Goal: Task Accomplishment & Management: Use online tool/utility

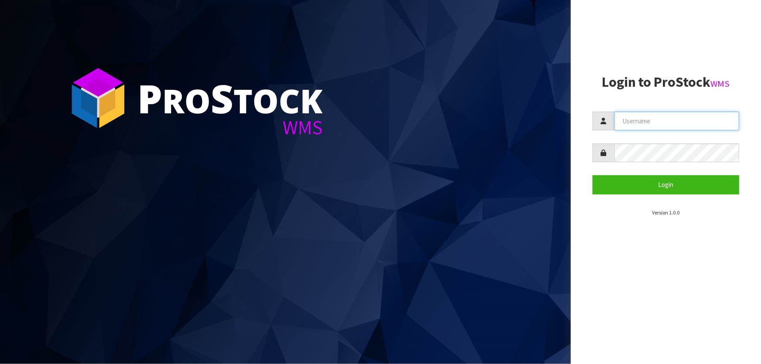
click at [650, 122] on input "text" at bounding box center [676, 121] width 125 height 19
type input "marara"
click at [593, 175] on button "Login" at bounding box center [666, 184] width 146 height 19
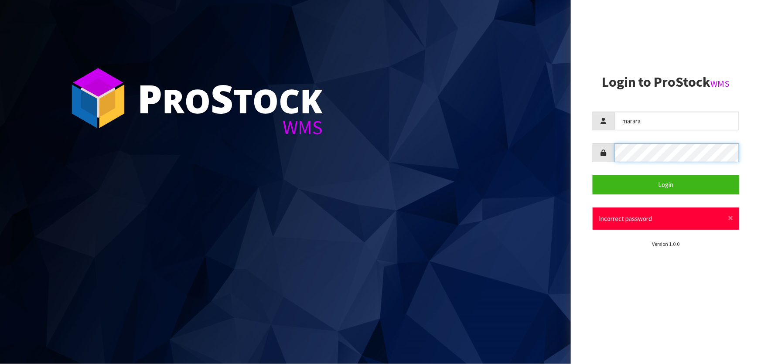
click at [593, 175] on button "Login" at bounding box center [666, 184] width 146 height 19
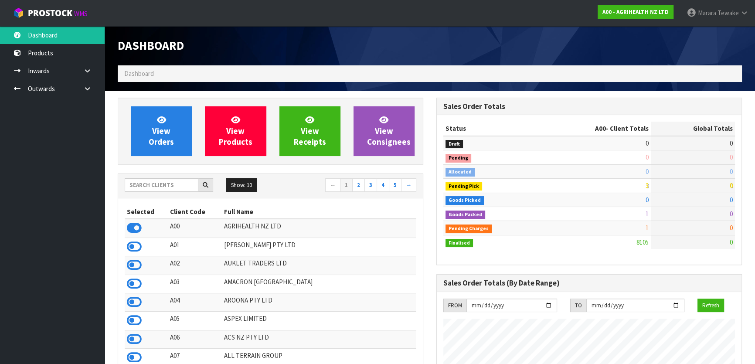
scroll to position [659, 318]
click at [174, 188] on input "text" at bounding box center [162, 185] width 74 height 14
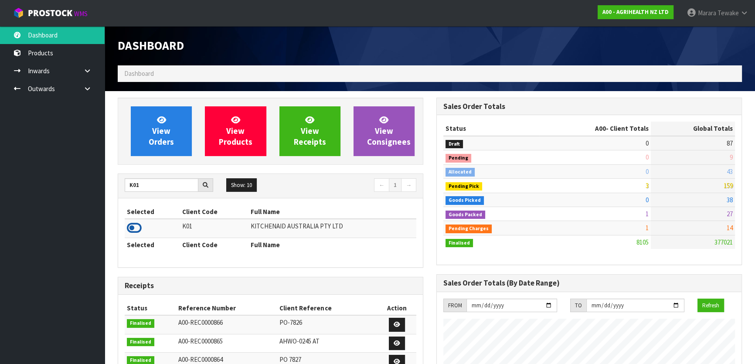
click at [140, 225] on icon at bounding box center [134, 227] width 15 height 13
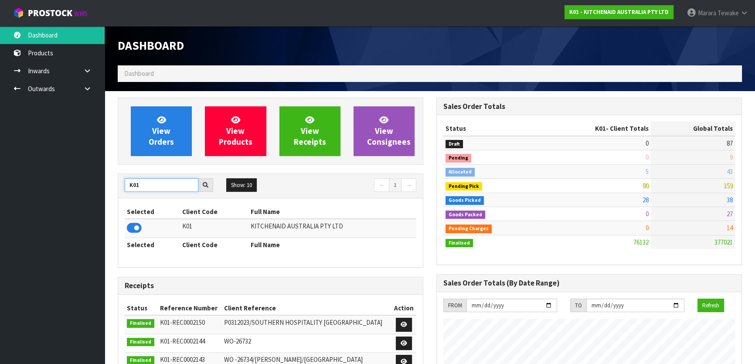
drag, startPoint x: 116, startPoint y: 180, endPoint x: 95, endPoint y: 174, distance: 21.0
click at [97, 174] on body "Toggle navigation ProStock WMS K01 - KITCHENAID AUSTRALIA PTY LTD Marara Tewake…" at bounding box center [377, 182] width 755 height 364
click at [131, 223] on icon at bounding box center [134, 227] width 15 height 13
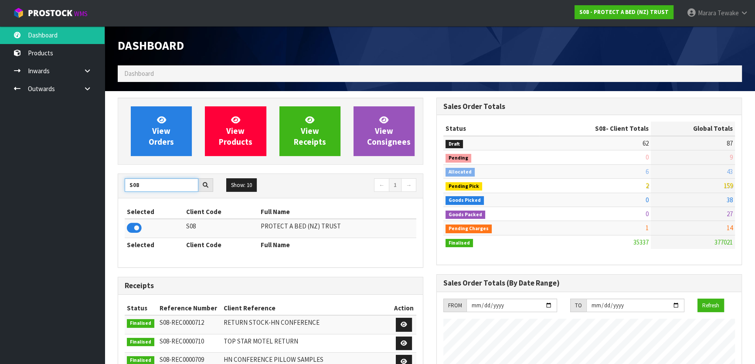
drag, startPoint x: 156, startPoint y: 182, endPoint x: 103, endPoint y: 173, distance: 53.5
click at [135, 225] on icon at bounding box center [134, 227] width 15 height 13
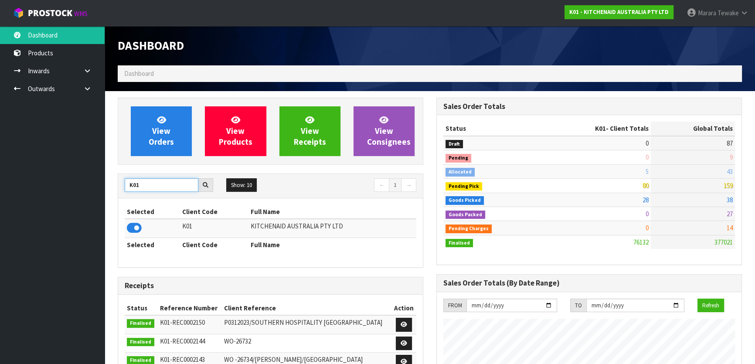
drag, startPoint x: 146, startPoint y: 186, endPoint x: 117, endPoint y: 188, distance: 29.7
click at [117, 188] on div "View Orders View Products View Receipts View Consignees K01 Show: 10 5 10 25 50…" at bounding box center [270, 353] width 319 height 511
type input "NEOGEN"
click at [134, 225] on icon at bounding box center [134, 227] width 15 height 13
drag, startPoint x: 157, startPoint y: 187, endPoint x: 119, endPoint y: 187, distance: 38.4
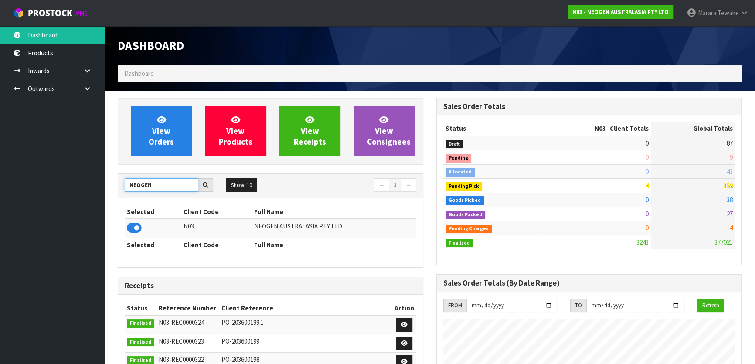
click at [122, 187] on div "NEOGEN" at bounding box center [169, 185] width 102 height 14
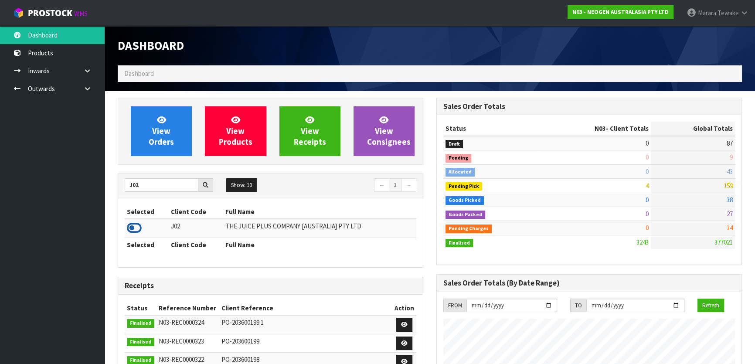
click at [134, 222] on icon at bounding box center [134, 227] width 15 height 13
drag, startPoint x: 140, startPoint y: 183, endPoint x: 114, endPoint y: 181, distance: 26.2
click at [115, 182] on div "View Orders View Products View Receipts View Consignees J02 Show: 10 5 10 25 50…" at bounding box center [270, 351] width 319 height 506
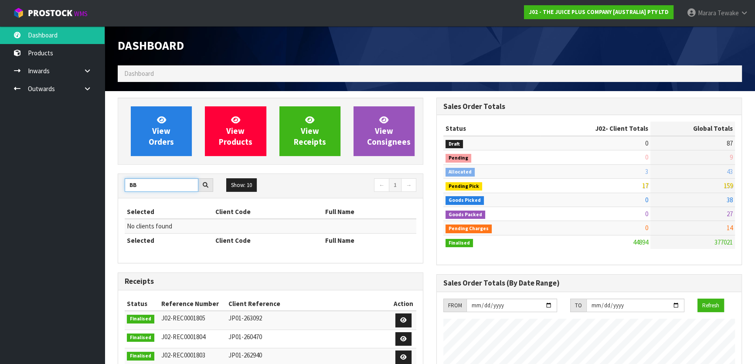
type input "B"
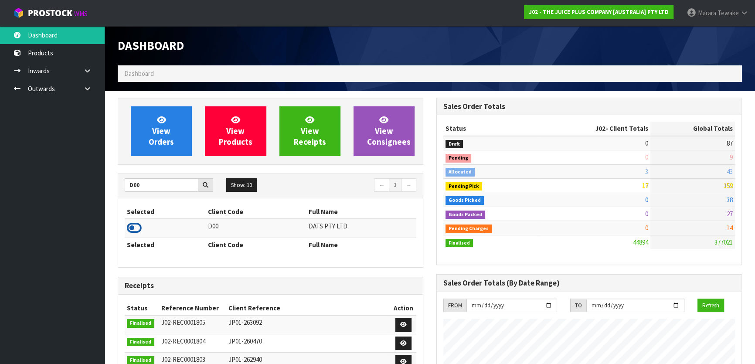
click at [133, 230] on icon at bounding box center [134, 227] width 15 height 13
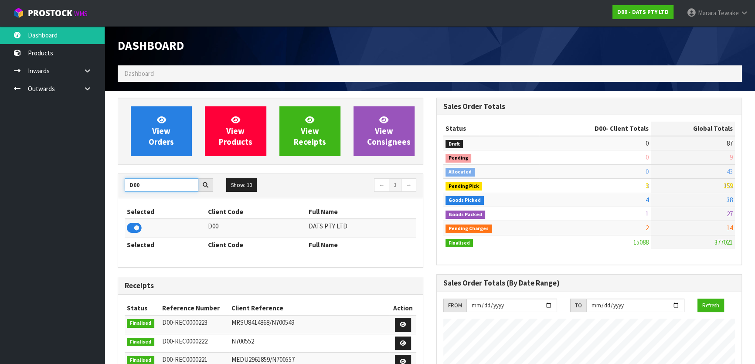
drag, startPoint x: 106, startPoint y: 187, endPoint x: 98, endPoint y: 186, distance: 7.9
click at [101, 187] on body "Toggle navigation ProStock WMS D00 - DATS PTY LTD Marara Tewake Logout Dashboar…" at bounding box center [377, 182] width 755 height 364
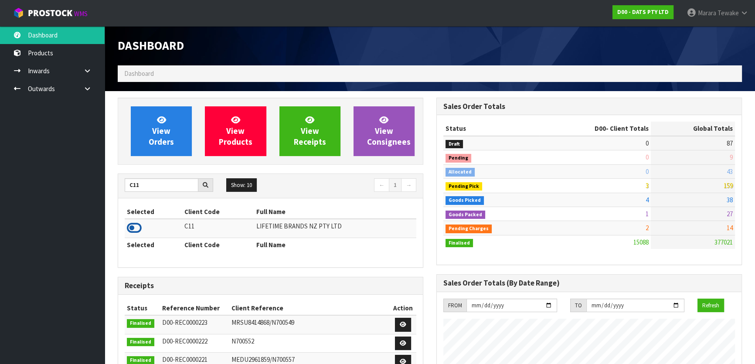
click at [134, 227] on icon at bounding box center [134, 227] width 15 height 13
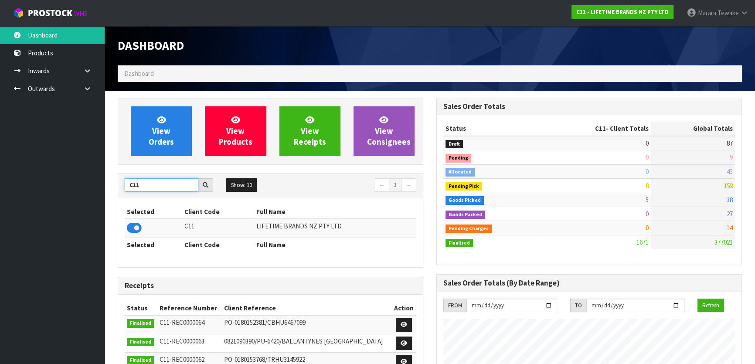
drag, startPoint x: 124, startPoint y: 187, endPoint x: 106, endPoint y: 187, distance: 18.3
type input "K01"
click at [134, 227] on icon at bounding box center [134, 227] width 15 height 13
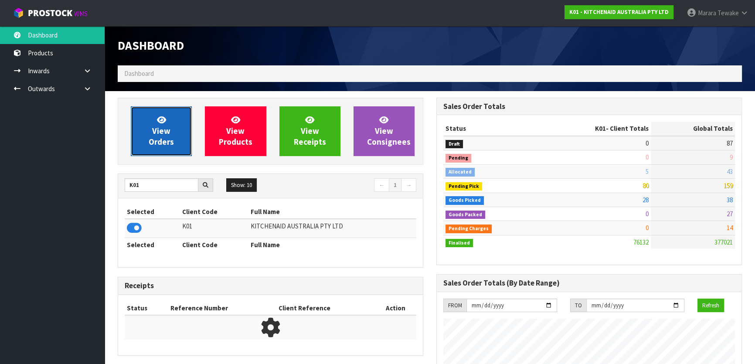
click at [150, 129] on link "View Orders" at bounding box center [161, 131] width 61 height 50
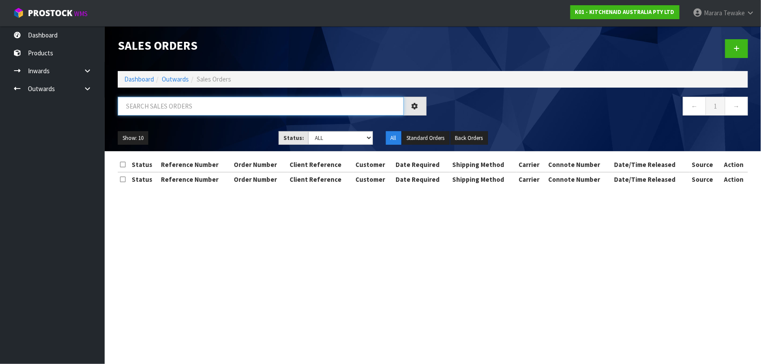
click at [155, 109] on input "text" at bounding box center [261, 106] width 286 height 19
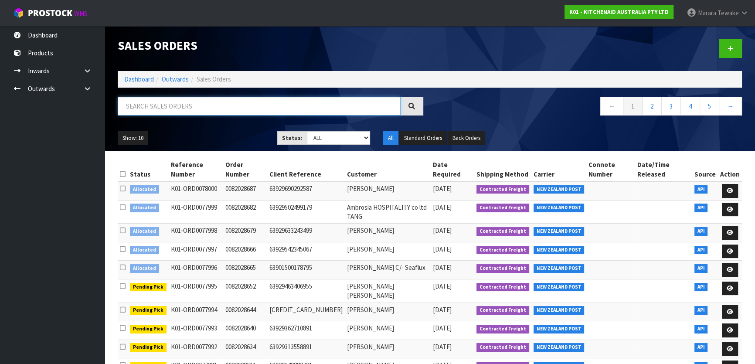
click at [193, 101] on input "text" at bounding box center [259, 106] width 283 height 19
type input "JOB-0407865"
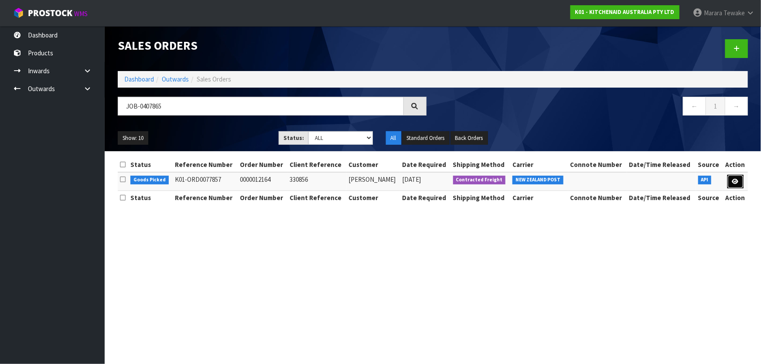
click at [730, 184] on link at bounding box center [735, 182] width 16 height 14
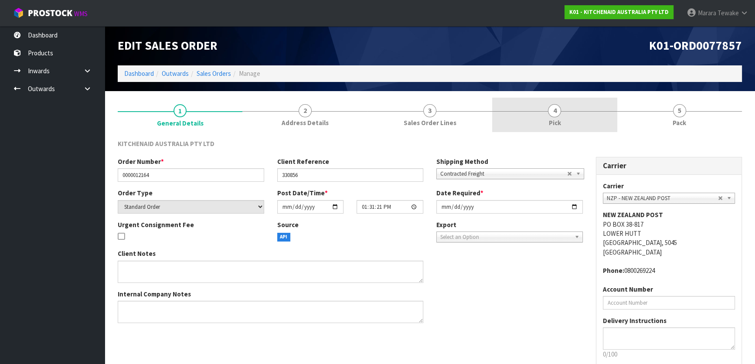
click at [583, 121] on link "4 Pick" at bounding box center [554, 115] width 125 height 34
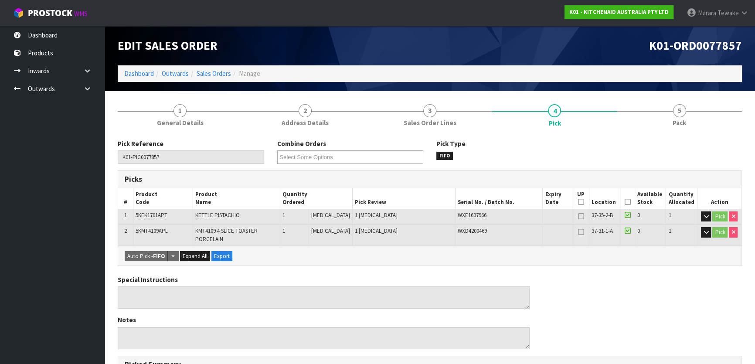
click at [625, 202] on icon at bounding box center [627, 202] width 6 height 0
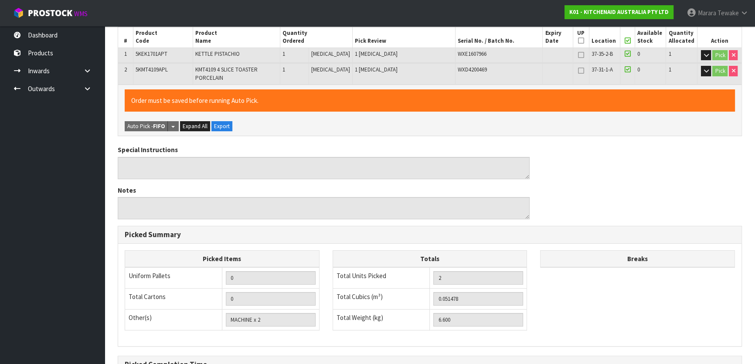
scroll to position [262, 0]
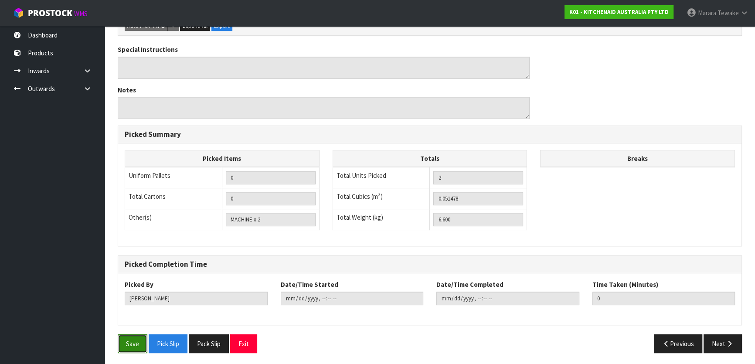
click at [126, 343] on button "Save" at bounding box center [133, 343] width 30 height 19
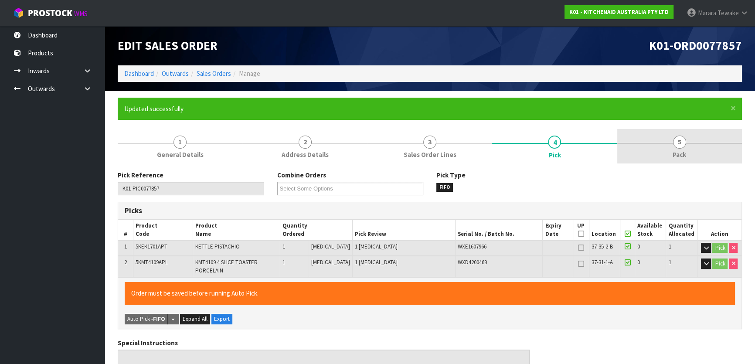
type input "Marara Tewake"
type input "2025-08-18T07:51:25"
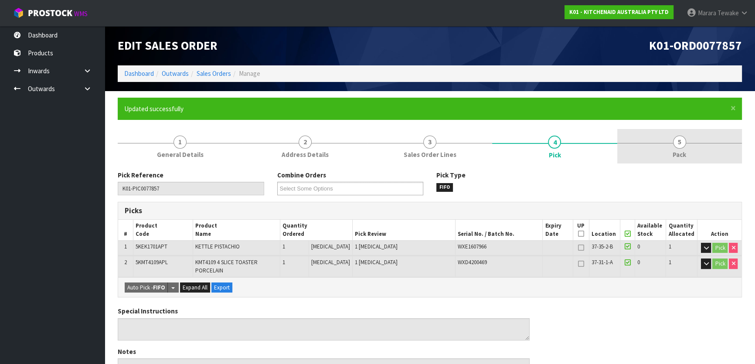
click at [681, 150] on span "Pack" at bounding box center [680, 154] width 14 height 9
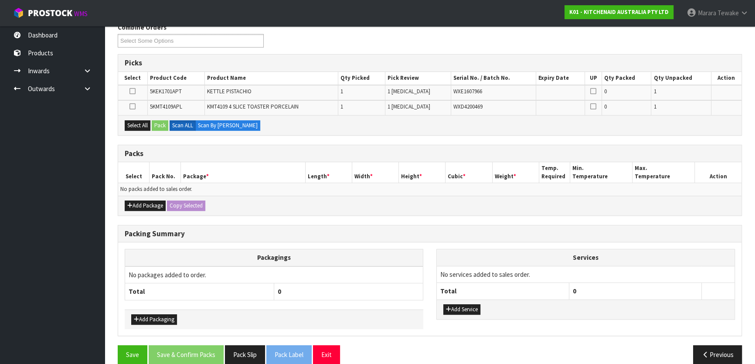
scroll to position [158, 0]
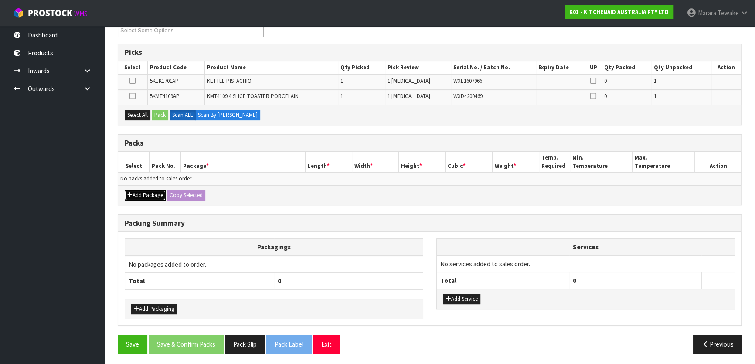
click at [153, 193] on button "Add Package" at bounding box center [145, 195] width 41 height 10
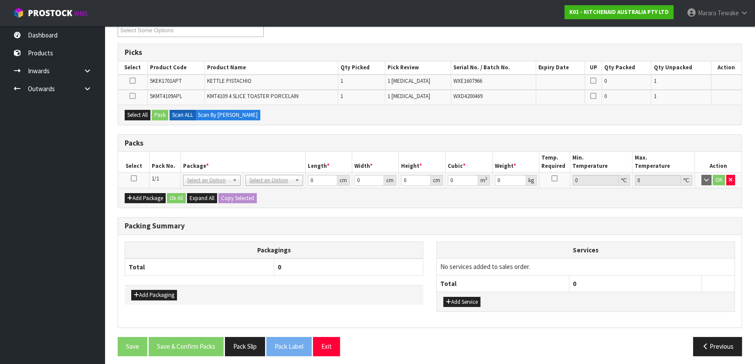
click at [133, 178] on icon at bounding box center [134, 178] width 6 height 0
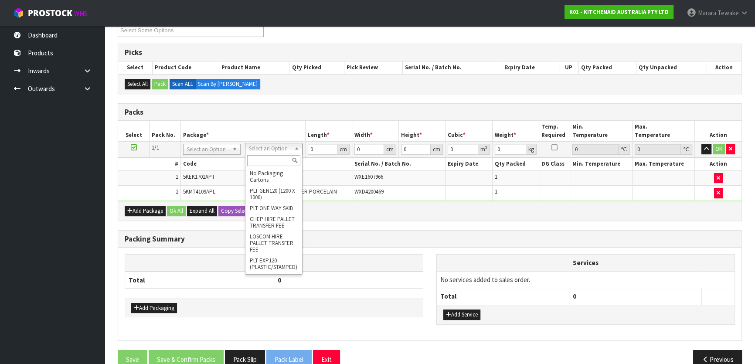
click at [275, 161] on input "text" at bounding box center [273, 160] width 53 height 11
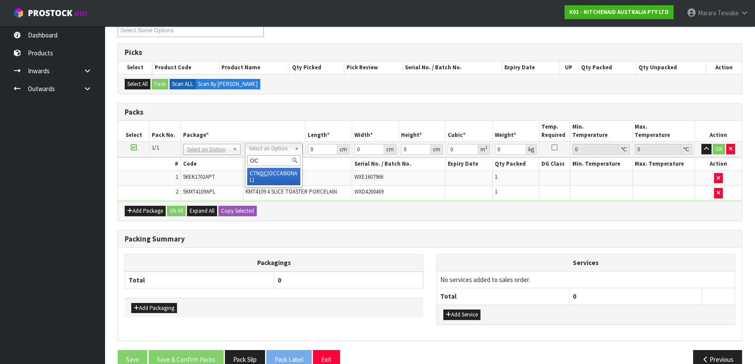
type input "OC"
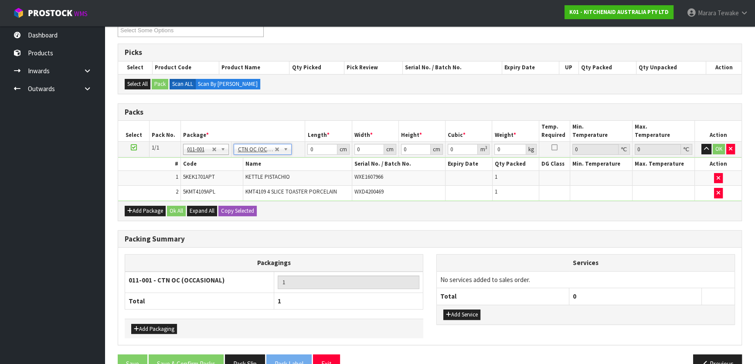
type input "6.6"
drag, startPoint x: 310, startPoint y: 146, endPoint x: 306, endPoint y: 135, distance: 11.3
click at [310, 144] on input "0" at bounding box center [322, 149] width 30 height 11
type input "76"
type input "37"
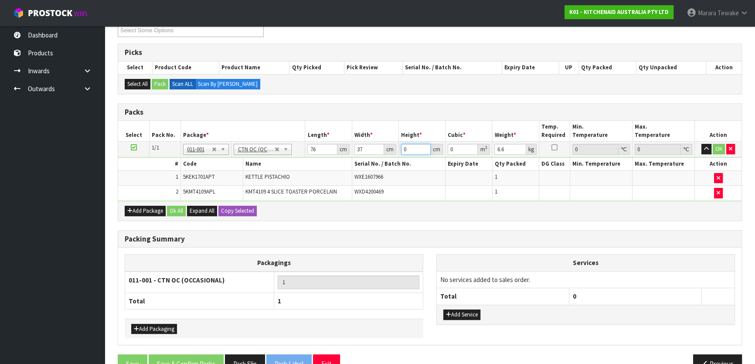
type input "2"
type input "0.005624"
type input "29"
type input "0.081548"
type input "29"
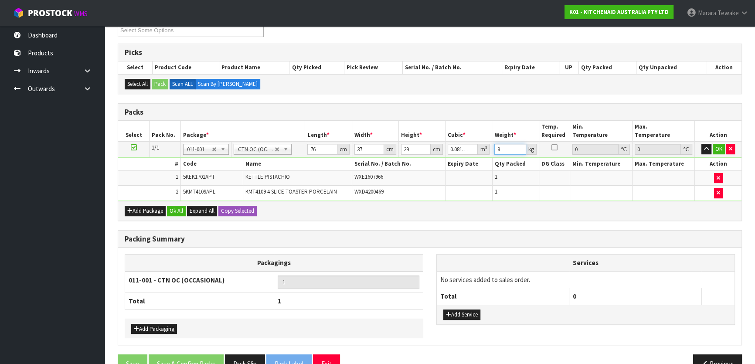
type input "8"
click at [702, 144] on button "button" at bounding box center [707, 149] width 10 height 10
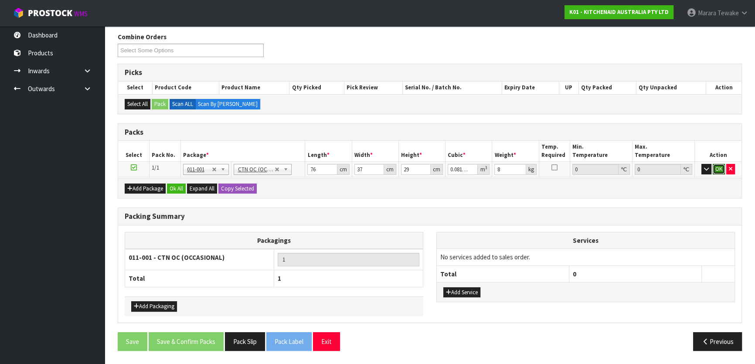
click button "OK" at bounding box center [719, 169] width 12 height 10
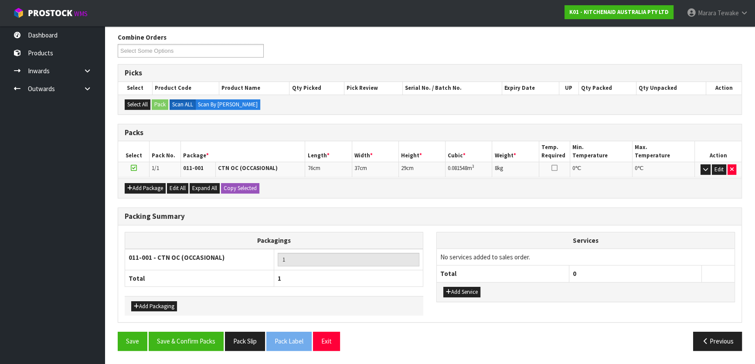
scroll to position [135, 0]
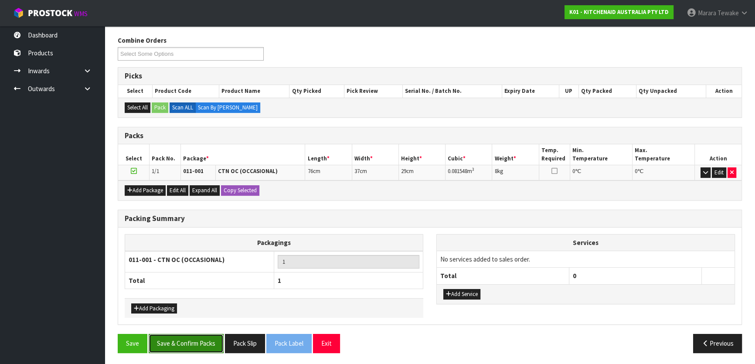
click at [208, 336] on button "Save & Confirm Packs" at bounding box center [186, 343] width 75 height 19
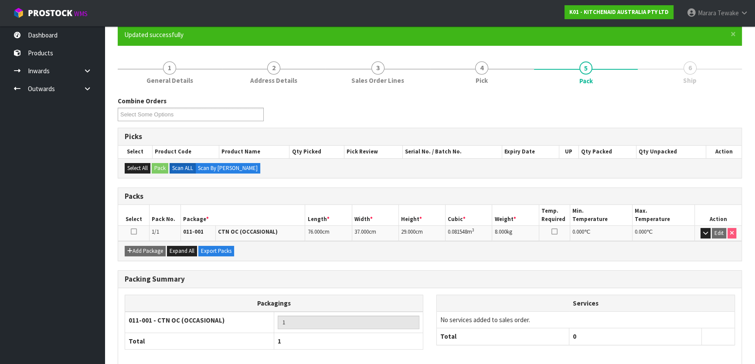
scroll to position [115, 0]
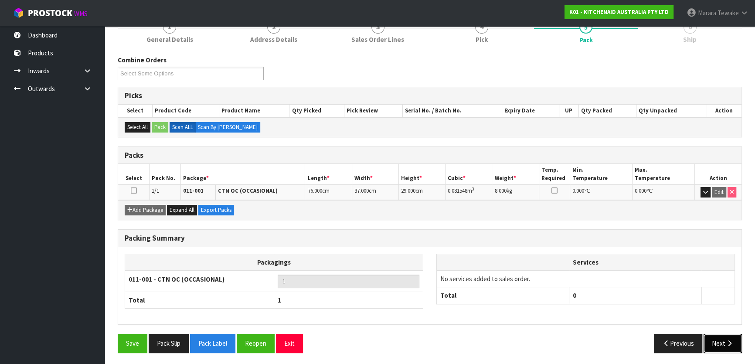
drag, startPoint x: 716, startPoint y: 334, endPoint x: 688, endPoint y: 328, distance: 29.0
click at [716, 334] on button "Next" at bounding box center [723, 343] width 38 height 19
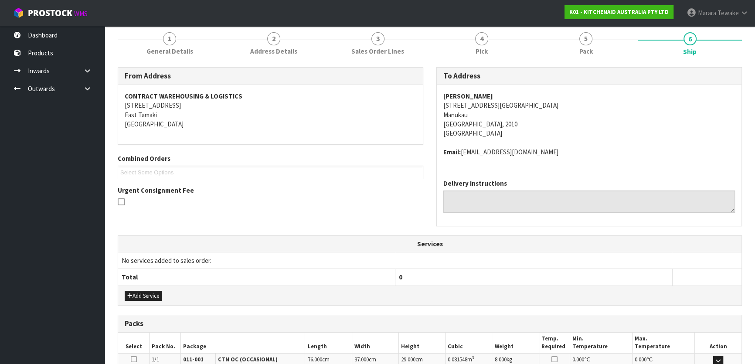
scroll to position [219, 0]
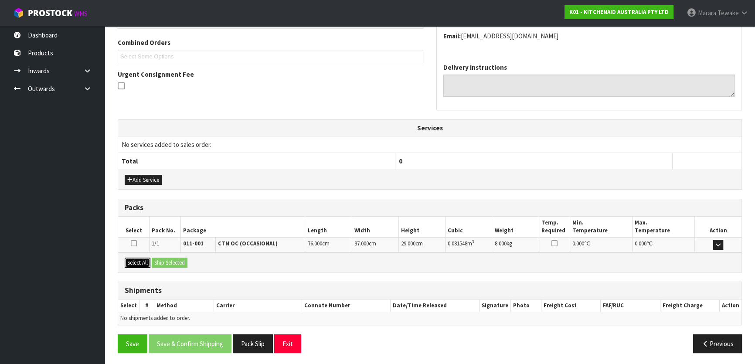
drag, startPoint x: 140, startPoint y: 262, endPoint x: 175, endPoint y: 261, distance: 35.8
click at [149, 262] on button "Select All" at bounding box center [138, 263] width 26 height 10
click at [175, 261] on button "Ship Selected" at bounding box center [170, 263] width 36 height 10
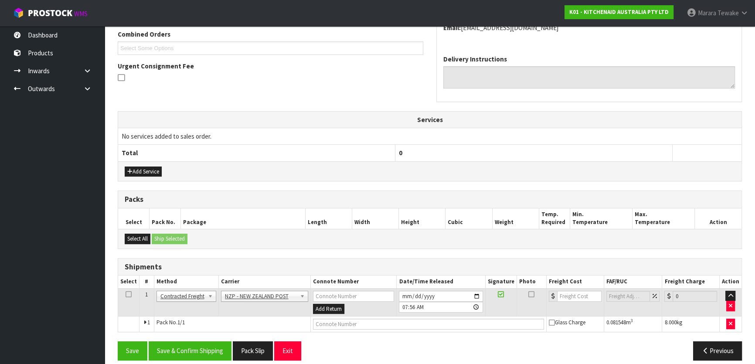
scroll to position [235, 0]
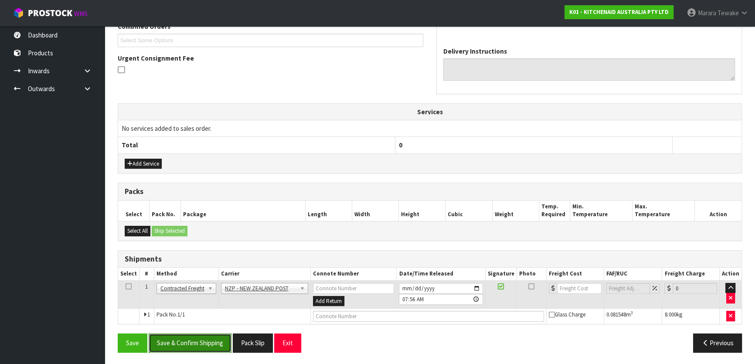
drag, startPoint x: 220, startPoint y: 341, endPoint x: 96, endPoint y: 277, distance: 139.0
click at [219, 341] on button "Save & Confirm Shipping" at bounding box center [190, 343] width 83 height 19
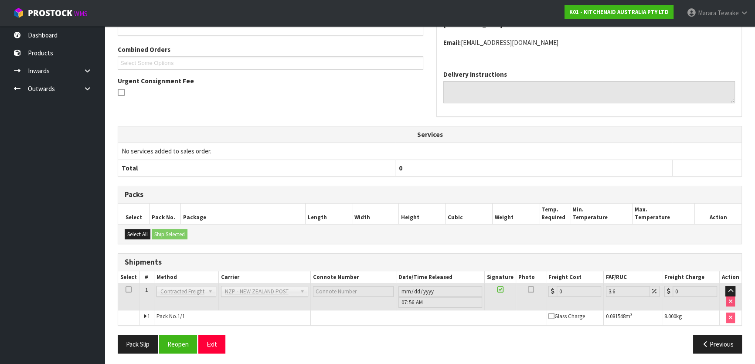
scroll to position [223, 0]
click at [186, 337] on button "Reopen" at bounding box center [178, 343] width 38 height 19
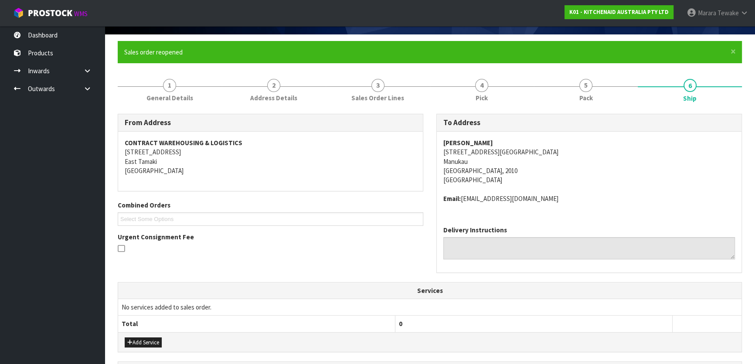
scroll to position [235, 0]
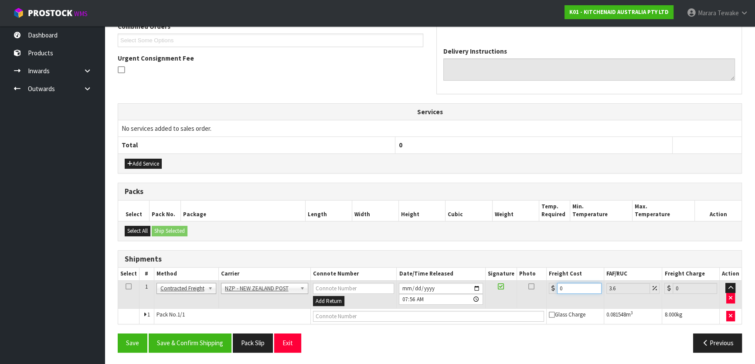
drag, startPoint x: 576, startPoint y: 283, endPoint x: 539, endPoint y: 270, distance: 39.2
click at [542, 274] on table "Select # Method Carrier Connote Number Date/Time Released Signature Photo Freig…" at bounding box center [429, 296] width 623 height 56
type input "4"
type input "4.14"
type input "4.3"
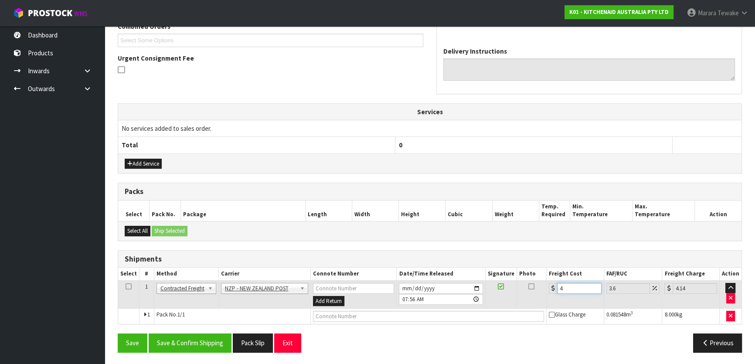
type input "4.45"
type input "4.33"
type input "4.49"
type input "4.33"
click at [204, 344] on button "Save & Confirm Shipping" at bounding box center [190, 343] width 83 height 19
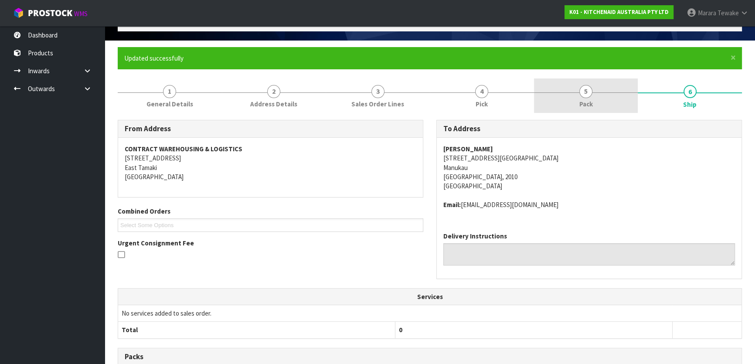
scroll to position [0, 0]
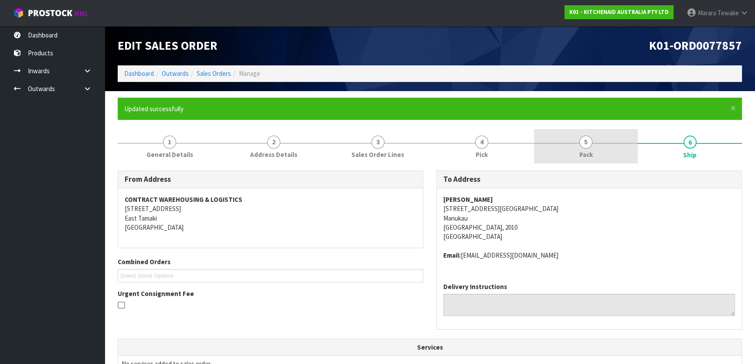
click at [597, 150] on link "5 Pack" at bounding box center [586, 146] width 104 height 34
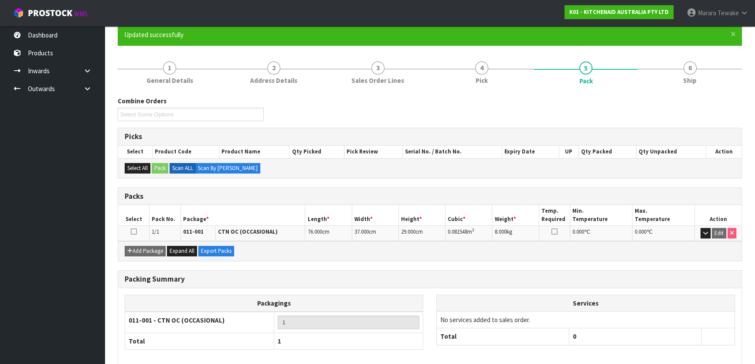
scroll to position [115, 0]
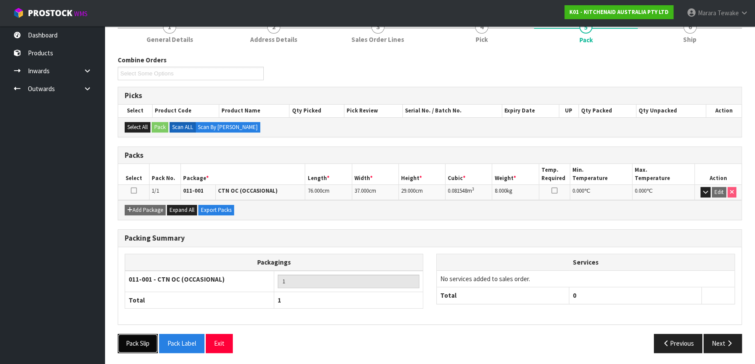
click at [143, 341] on button "Pack Slip" at bounding box center [138, 343] width 40 height 19
